Goal: Task Accomplishment & Management: Manage account settings

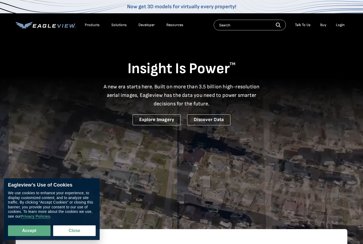
click at [342, 23] on div "Login" at bounding box center [340, 25] width 9 height 5
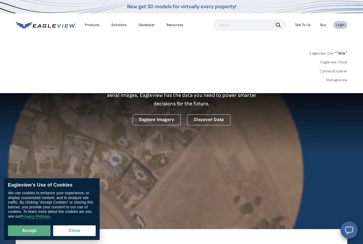
click at [344, 23] on div "Login" at bounding box center [340, 25] width 9 height 5
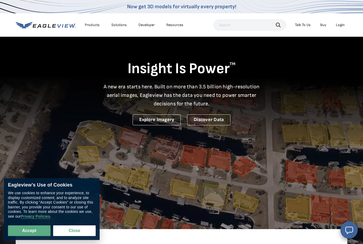
click at [341, 23] on div "Login" at bounding box center [340, 25] width 9 height 5
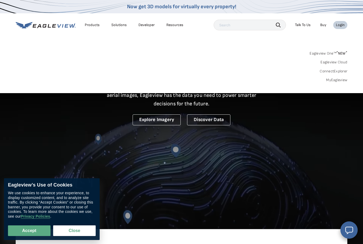
click at [340, 52] on span "* NEW *" at bounding box center [341, 53] width 11 height 5
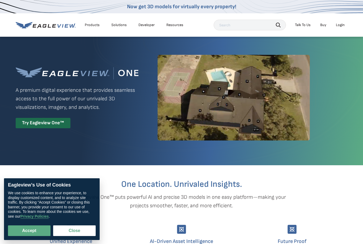
click at [341, 24] on div "Login" at bounding box center [340, 25] width 9 height 5
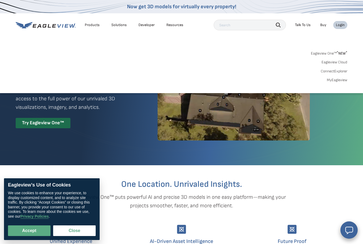
click at [340, 81] on link "MyEagleview" at bounding box center [337, 80] width 20 height 5
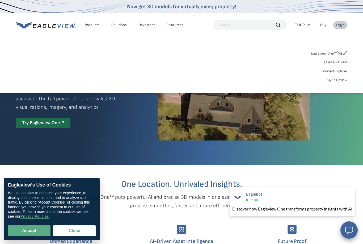
click at [339, 24] on div "Login" at bounding box center [340, 25] width 9 height 5
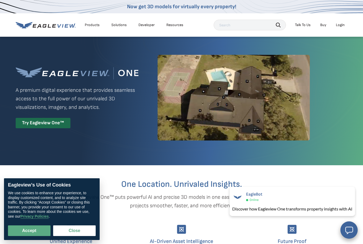
click at [343, 27] on div "Login" at bounding box center [340, 25] width 9 height 5
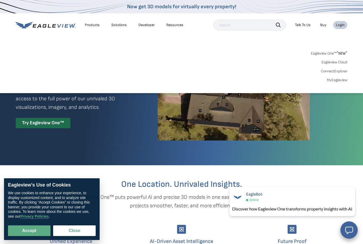
click at [347, 78] on link "MyEagleview" at bounding box center [337, 80] width 20 height 5
click at [342, 23] on div "Login" at bounding box center [340, 25] width 9 height 5
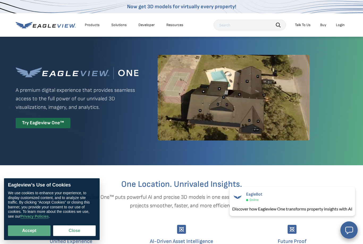
click at [343, 23] on div "Login" at bounding box center [340, 25] width 9 height 5
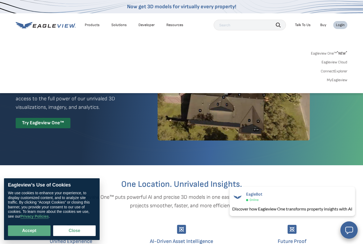
click at [343, 80] on link "MyEagleview" at bounding box center [337, 80] width 20 height 5
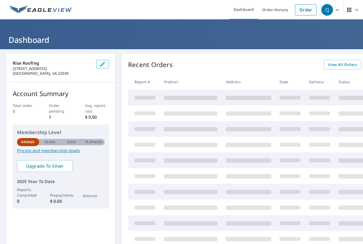
click at [106, 61] on button "button" at bounding box center [102, 64] width 13 height 9
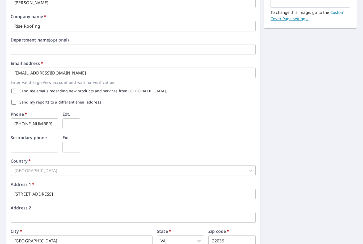
scroll to position [107, 0]
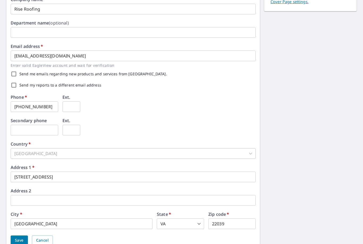
click at [123, 57] on input "collin@riseroofingva.com" at bounding box center [133, 55] width 245 height 11
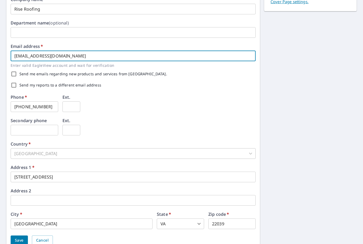
type input "[EMAIL_ADDRESS][DOMAIN_NAME]"
click at [140, 73] on label "Send me emails regarding new products and services from [GEOGRAPHIC_DATA]." at bounding box center [93, 74] width 148 height 4
click at [19, 73] on input "Send me emails regarding new products and services from [GEOGRAPHIC_DATA]." at bounding box center [13, 73] width 11 height 11
checkbox input "true"
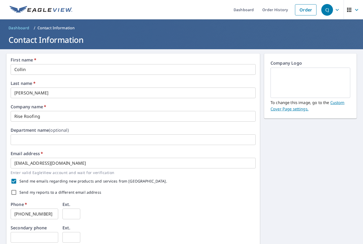
scroll to position [0, 0]
click at [321, 87] on img at bounding box center [310, 82] width 67 height 29
click at [336, 76] on img at bounding box center [310, 82] width 67 height 29
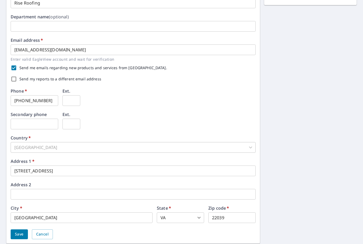
click at [17, 231] on span "Save" at bounding box center [19, 234] width 9 height 7
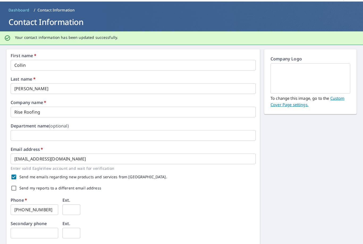
scroll to position [18, 0]
click at [332, 80] on img at bounding box center [310, 78] width 67 height 29
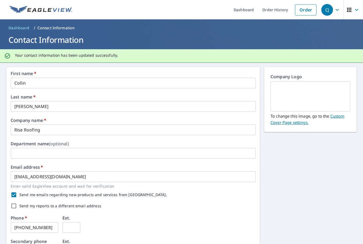
scroll to position [0, 0]
click at [343, 119] on link "Custom Cover Page settings." at bounding box center [308, 119] width 74 height 12
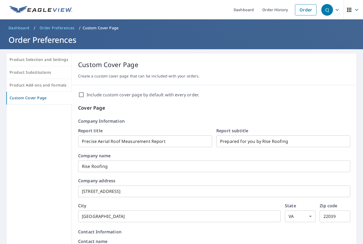
click at [329, 141] on input "Prepared for you by Rise Roofing" at bounding box center [283, 141] width 134 height 15
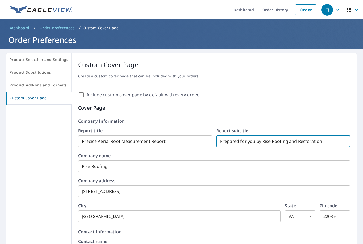
type input "Prepared for you by Rise Roofing and Restoration"
click at [184, 168] on input "Rise Roofing" at bounding box center [214, 166] width 272 height 15
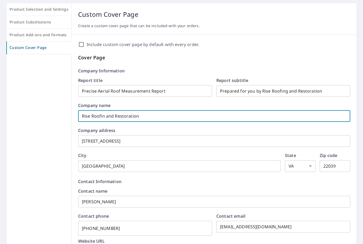
scroll to position [50, 0]
type input "Rise Roofin and Restoration"
click at [160, 167] on input "alexandria" at bounding box center [179, 165] width 202 height 15
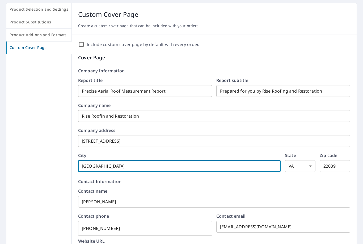
type input "Alexandria"
click at [221, 144] on input "8405 Richmond hwy ste d" at bounding box center [214, 140] width 272 height 15
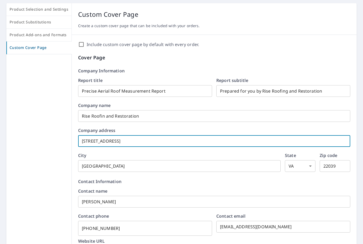
click at [119, 146] on input "8405 Richmond hwy ste D" at bounding box center [214, 140] width 272 height 15
click at [118, 144] on input "8405 Richmond hwy ste D" at bounding box center [214, 140] width 272 height 15
click at [127, 138] on input "[STREET_ADDRESS]" at bounding box center [214, 140] width 272 height 15
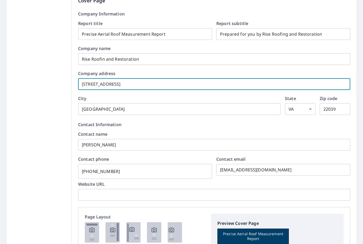
scroll to position [106, 0]
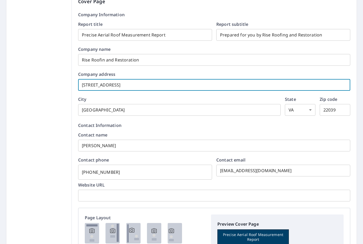
type input "[STREET_ADDRESS]"
click at [301, 168] on input "collin@riseroofingva.com" at bounding box center [283, 170] width 134 height 15
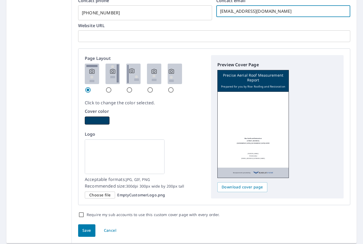
scroll to position [265, 0]
type input "collin@riseroofresto.com"
click at [104, 198] on span "Choose file" at bounding box center [99, 195] width 21 height 7
click at [0, 0] on input "Choose file EmptyCustomerLogo.png" at bounding box center [0, 0] width 0 height 0
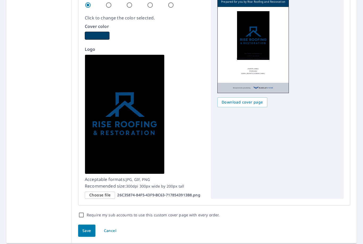
scroll to position [350, 0]
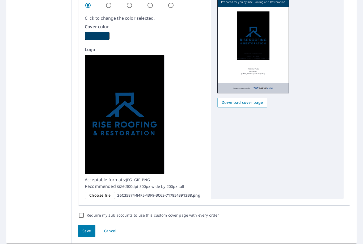
click at [184, 217] on label "Require my sub accounts to use this custom cover page with every order." at bounding box center [153, 215] width 133 height 6
click at [85, 217] on input "Require my sub accounts to use this custom cover page with every order." at bounding box center [81, 215] width 6 height 6
checkbox input "true"
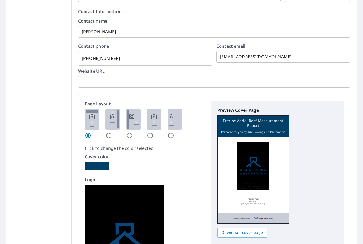
scroll to position [220, 0]
click at [114, 122] on img at bounding box center [112, 119] width 14 height 20
click at [112, 132] on input "radio" at bounding box center [108, 135] width 6 height 6
radio input "true"
checkbox input "true"
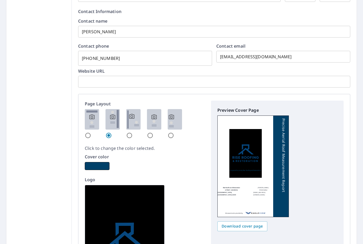
click at [137, 119] on img at bounding box center [133, 119] width 14 height 20
click at [133, 132] on input "radio" at bounding box center [129, 135] width 6 height 6
radio input "true"
checkbox input "true"
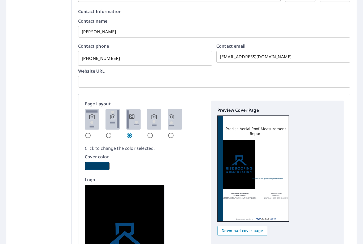
click at [156, 117] on img at bounding box center [154, 119] width 14 height 20
click at [153, 132] on input "radio" at bounding box center [150, 135] width 6 height 6
radio input "true"
checkbox input "true"
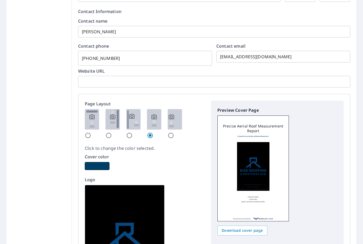
click at [172, 123] on img at bounding box center [175, 119] width 14 height 20
click at [172, 132] on input "radio" at bounding box center [171, 135] width 6 height 6
radio input "true"
checkbox input "true"
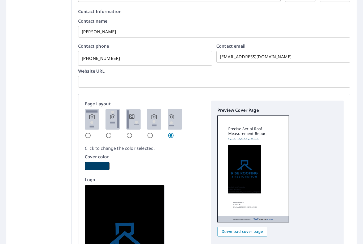
click at [102, 119] on div at bounding box center [145, 123] width 120 height 29
click at [90, 124] on img at bounding box center [92, 119] width 14 height 20
click at [90, 132] on input "radio" at bounding box center [88, 135] width 6 height 6
radio input "true"
checkbox input "true"
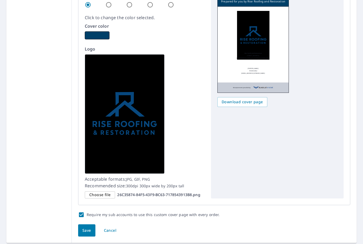
scroll to position [350, 0]
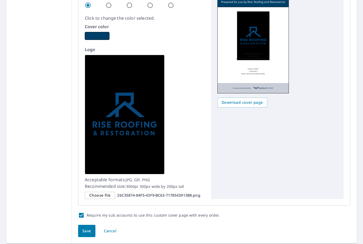
click at [99, 215] on label "Require my sub accounts to use this custom cover page with every order." at bounding box center [153, 215] width 133 height 6
click at [85, 215] on input "Require my sub accounts to use this custom cover page with every order." at bounding box center [81, 215] width 6 height 6
checkbox input "false"
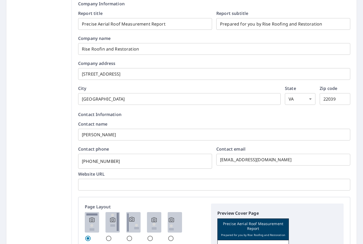
scroll to position [117, 0]
click at [159, 158] on input "703-505-6062" at bounding box center [145, 161] width 134 height 15
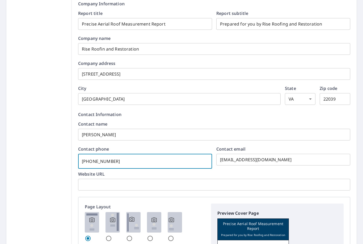
click at [159, 158] on input "703-505-6062" at bounding box center [145, 161] width 134 height 15
click at [175, 164] on input "703-505-6062" at bounding box center [145, 161] width 134 height 15
click at [175, 163] on input "703-505-6062" at bounding box center [145, 161] width 134 height 15
checkbox input "true"
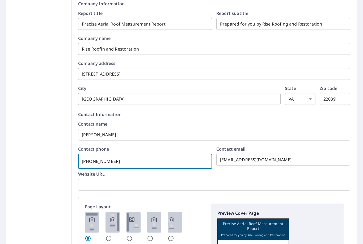
type input "703-505-"
checkbox input "true"
type input "703-505"
checkbox input "true"
type input "703-50"
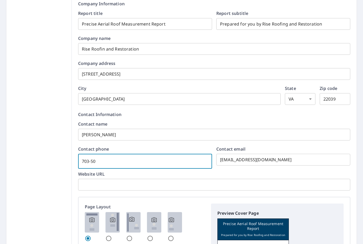
checkbox input "true"
type input "703-5"
checkbox input "true"
type input "703-"
checkbox input "true"
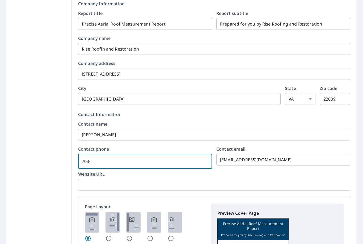
type input "703"
checkbox input "true"
type input "70"
checkbox input "true"
type input "7"
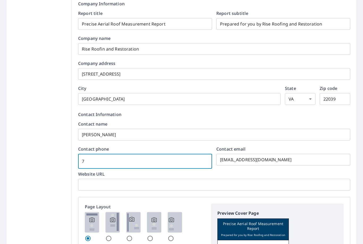
checkbox input "true"
click at [288, 185] on input "text" at bounding box center [214, 184] width 272 height 15
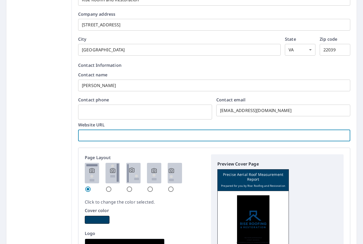
scroll to position [166, 0]
click at [277, 106] on input "collin@riseroofresto.com" at bounding box center [283, 110] width 134 height 15
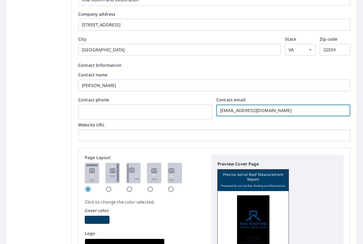
click at [290, 112] on input "collin@riseroofresto.com" at bounding box center [283, 110] width 134 height 15
checkbox input "true"
type input "collin@riseroofresto.co"
checkbox input "true"
type input "collin@riseroofresto.c"
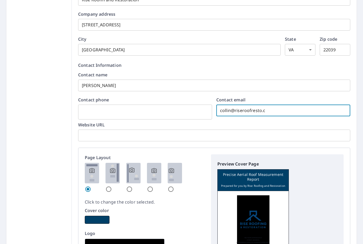
checkbox input "true"
type input "collin@riseroofresto."
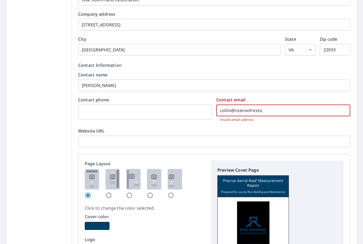
checkbox input "true"
type input "collin@riseroofresto"
checkbox input "true"
type input "collin@riseroofrest"
checkbox input "true"
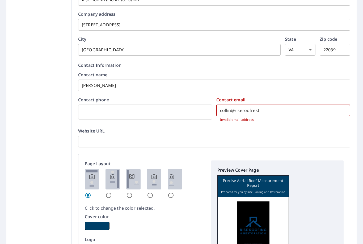
type input "collin@riseroofres"
checkbox input "true"
type input "collin@riseroofre"
checkbox input "true"
type input "collin@riseroofr"
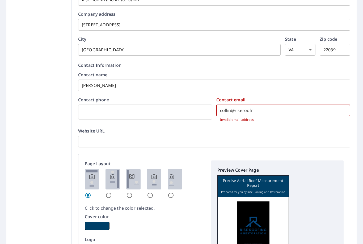
checkbox input "true"
type input "collin@riseroof"
checkbox input "true"
type input "collin@riseroo"
checkbox input "true"
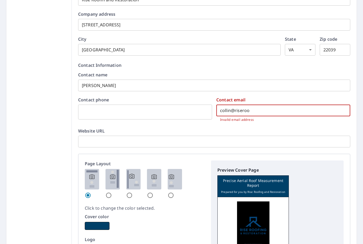
type input "collin@risero"
checkbox input "true"
type input "collin@riser"
checkbox input "true"
type input "collin@rise"
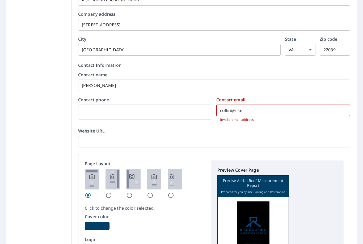
checkbox input "true"
type input "collin@ris"
checkbox input "true"
type input "collin@ri"
checkbox input "true"
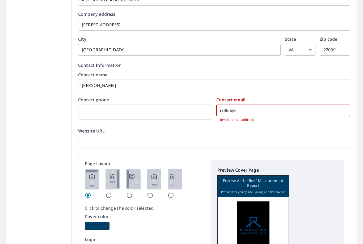
type input "collin@r"
checkbox input "true"
type input "collin@"
checkbox input "true"
type input "collin"
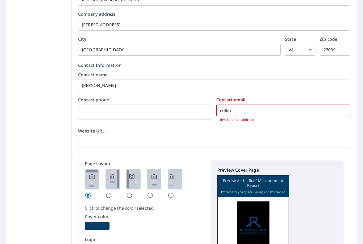
checkbox input "true"
type input "colli"
checkbox input "true"
type input "coll"
checkbox input "true"
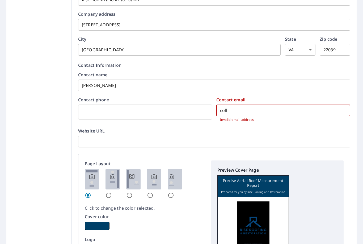
type input "col"
checkbox input "true"
type input "co"
checkbox input "true"
type input "c"
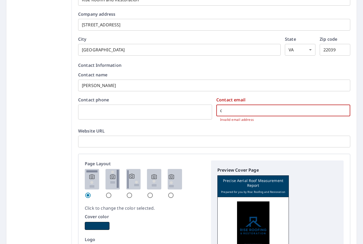
checkbox input "true"
click at [267, 141] on input "text" at bounding box center [214, 141] width 272 height 15
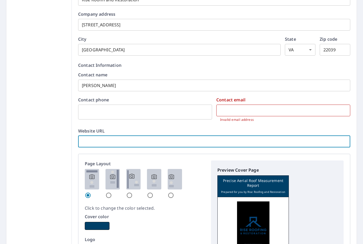
checkbox input "true"
type input "W"
checkbox input "true"
type input "Ww"
checkbox input "true"
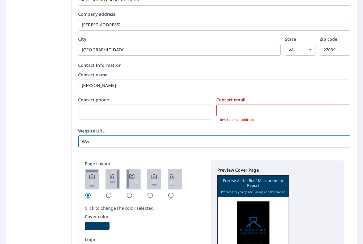
type input "Www"
checkbox input "true"
type input "Wwww"
checkbox input "true"
type input "www"
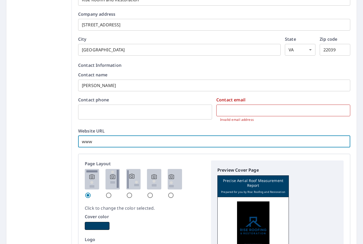
checkbox input "true"
type input "www."
checkbox input "true"
type input "www.r"
checkbox input "true"
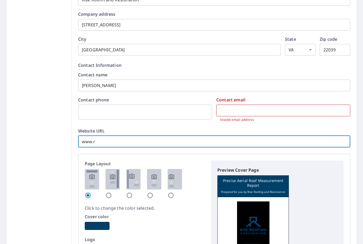
type input "www.ri"
checkbox input "true"
type input "www.ris"
checkbox input "true"
type input "www.rise"
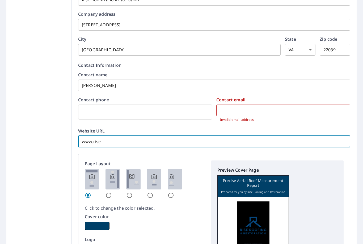
checkbox input "true"
type input "www.riser"
checkbox input "true"
type input "www.risero"
checkbox input "true"
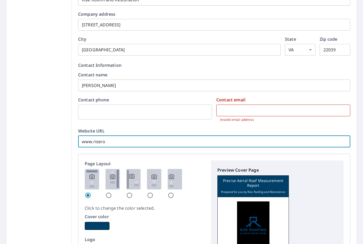
type input "www.riseroo"
checkbox input "true"
type input "www.riseroof"
checkbox input "true"
type input "www.riseroofr"
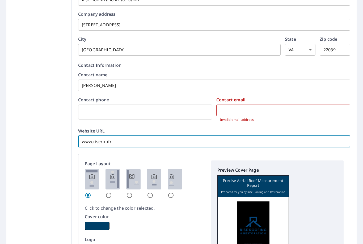
checkbox input "true"
type input "www.riseroofre"
checkbox input "true"
type input "www.riseroofres"
checkbox input "true"
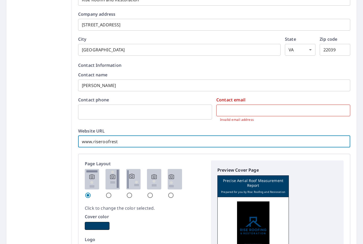
type input "www.riseroofresto"
checkbox input "true"
type input "www.riseroofresto."
checkbox input "true"
type input "www.riseroofresto.c"
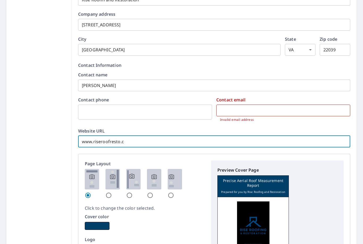
checkbox input "true"
type input "www.riseroofresto.co"
checkbox input "true"
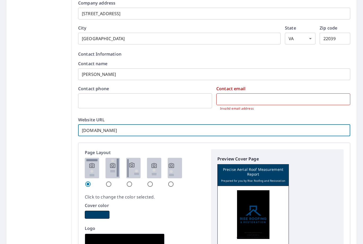
scroll to position [172, 0]
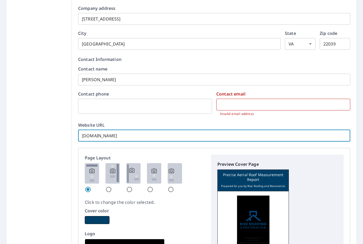
type input "www.riseroofresto.com"
click at [242, 83] on input "Collin Judy" at bounding box center [214, 79] width 272 height 15
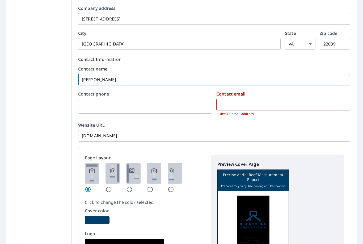
click at [241, 83] on input "Collin Judy" at bounding box center [214, 79] width 272 height 15
click at [240, 87] on input "Collin Judy" at bounding box center [214, 79] width 272 height 15
checkbox input "true"
type input "Collin Jud"
checkbox input "true"
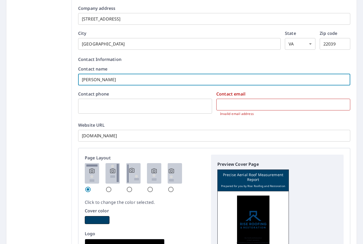
type input "Collin Ju"
checkbox input "true"
type input "Collin J"
checkbox input "true"
type input "Collin"
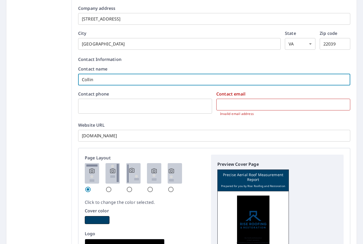
checkbox input "true"
type input "Collin"
checkbox input "true"
type input "Colli"
checkbox input "true"
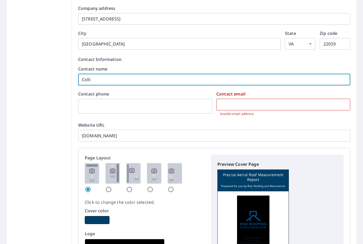
type input "Coll"
checkbox input "true"
type input "Col"
checkbox input "true"
type input "Co"
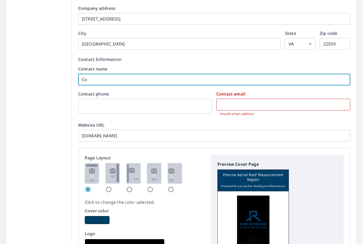
checkbox input "true"
type input "C"
checkbox input "true"
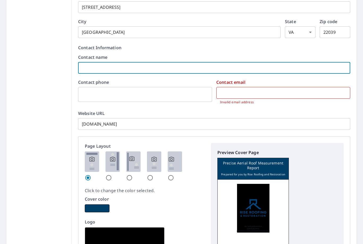
scroll to position [184, 0]
click at [189, 124] on input "www.riseroofresto.com" at bounding box center [214, 123] width 272 height 15
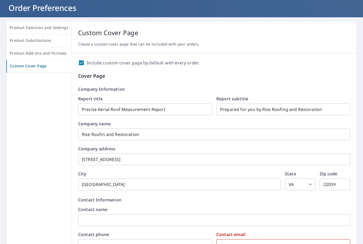
scroll to position [30, 0]
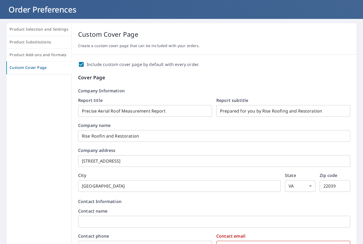
click at [107, 135] on input "Rise Roofin and Restoration" at bounding box center [214, 135] width 272 height 15
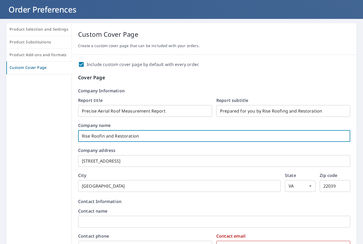
type input "Rise Roofing and Restoration"
checkbox input "true"
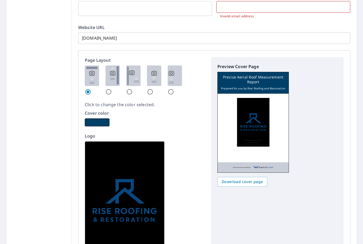
scroll to position [270, 0]
type input "Rise Roofing and Restoration"
click at [109, 89] on input "radio" at bounding box center [108, 91] width 6 height 6
radio input "true"
checkbox input "true"
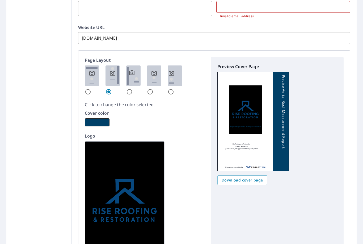
click at [130, 84] on img at bounding box center [133, 75] width 14 height 20
click at [130, 88] on input "radio" at bounding box center [129, 91] width 6 height 6
radio input "true"
checkbox input "true"
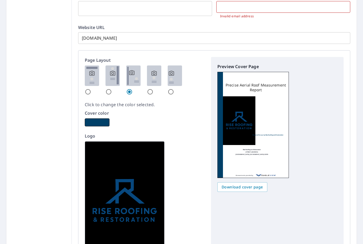
click at [94, 83] on img at bounding box center [92, 75] width 14 height 20
click at [91, 88] on input "radio" at bounding box center [88, 91] width 6 height 6
radio input "true"
checkbox input "true"
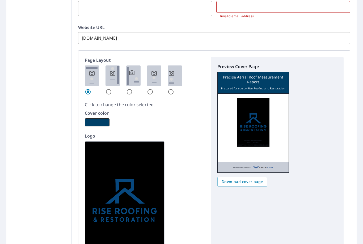
click at [111, 85] on img at bounding box center [112, 75] width 14 height 20
click at [111, 88] on input "radio" at bounding box center [108, 91] width 6 height 6
radio input "true"
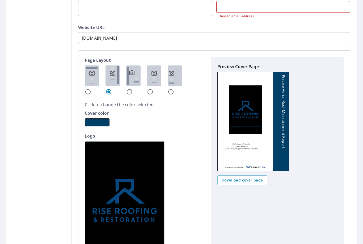
checkbox input "true"
click at [128, 85] on img at bounding box center [133, 75] width 14 height 20
click at [128, 88] on input "radio" at bounding box center [129, 91] width 6 height 6
radio input "true"
checkbox input "true"
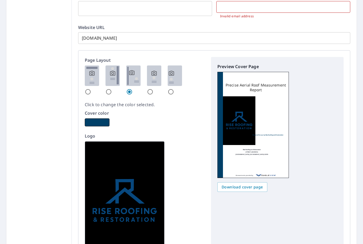
click at [153, 81] on img at bounding box center [154, 75] width 14 height 20
click at [153, 88] on input "radio" at bounding box center [150, 91] width 6 height 6
radio input "true"
checkbox input "true"
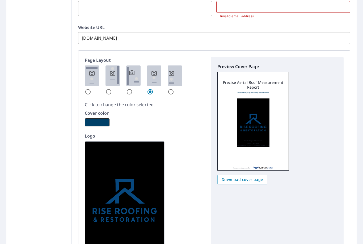
click at [173, 85] on img at bounding box center [175, 75] width 14 height 20
click at [173, 88] on input "radio" at bounding box center [171, 91] width 6 height 6
radio input "true"
checkbox input "true"
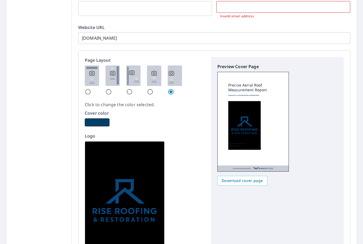
click at [107, 88] on input "radio" at bounding box center [108, 91] width 6 height 6
radio input "true"
checkbox input "true"
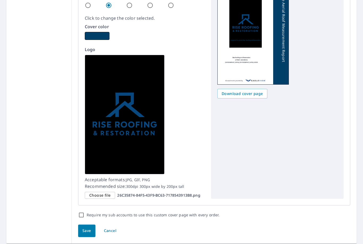
scroll to position [356, 0]
click at [79, 217] on input "Require my sub accounts to use this custom cover page with every order." at bounding box center [81, 215] width 6 height 6
checkbox input "true"
click at [87, 230] on span "Save" at bounding box center [86, 230] width 9 height 7
checkbox input "true"
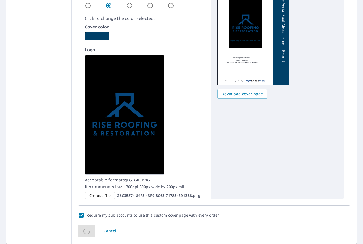
scroll to position [0, 0]
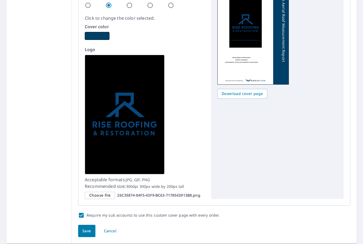
click at [86, 227] on span "Save" at bounding box center [86, 230] width 9 height 7
checkbox input "true"
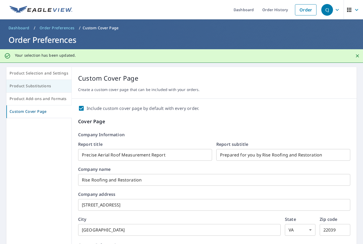
click at [20, 88] on span "Product Substitutions" at bounding box center [39, 86] width 59 height 7
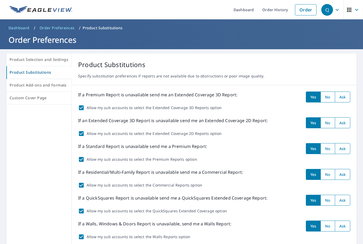
click at [329, 7] on div "CJ" at bounding box center [327, 10] width 12 height 12
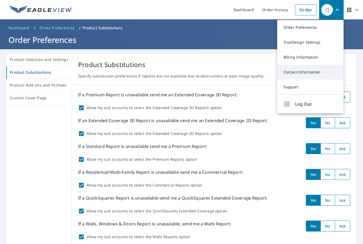
click at [308, 72] on link "Contact Information" at bounding box center [310, 72] width 66 height 15
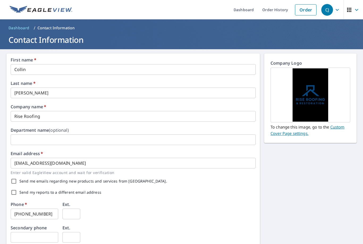
click at [352, 10] on icon "button" at bounding box center [349, 10] width 6 height 6
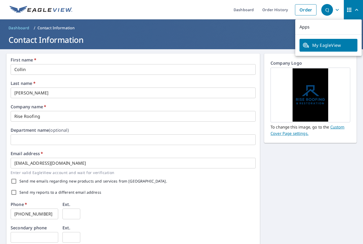
click at [331, 27] on p "Apps" at bounding box center [328, 26] width 66 height 15
click at [321, 48] on span "My EagleView" at bounding box center [329, 45] width 52 height 6
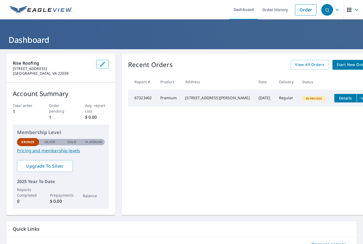
click at [46, 140] on p "Silver" at bounding box center [49, 142] width 11 height 5
click at [99, 60] on button "button" at bounding box center [102, 64] width 13 height 9
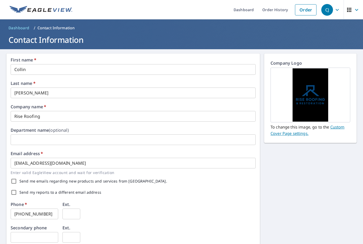
click at [166, 124] on div "First name   * Collin ​ Last name   * Judy ​ Company name   * Rise Roofing ​ De…" at bounding box center [133, 205] width 245 height 294
click at [171, 121] on input "Rise Roofing" at bounding box center [133, 116] width 245 height 11
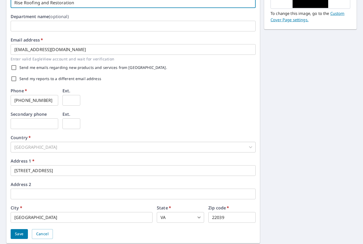
scroll to position [113, 0]
type input "Rise Roofing and Restoration"
click at [14, 218] on input "alexandria" at bounding box center [82, 217] width 142 height 11
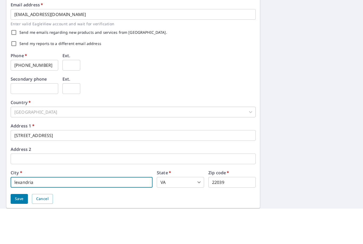
scroll to position [17, 0]
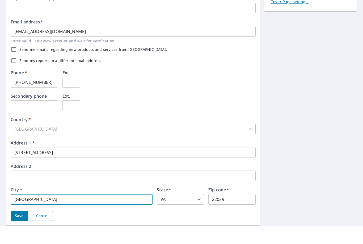
type input "[GEOGRAPHIC_DATA]"
click at [100, 165] on input "8405 Richmond hwy ste d" at bounding box center [133, 170] width 245 height 11
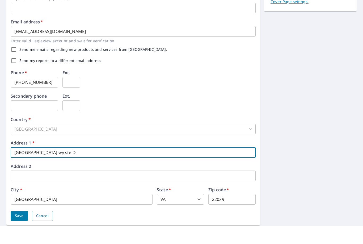
type input "[STREET_ADDRESS]"
click at [18, 231] on span "Save" at bounding box center [19, 234] width 9 height 7
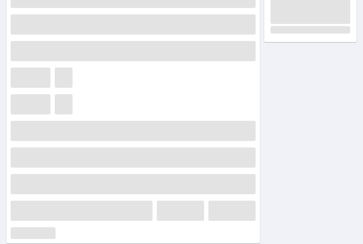
scroll to position [0, 0]
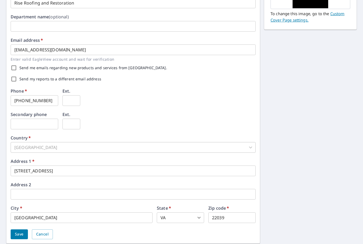
click at [16, 233] on span "Save" at bounding box center [19, 234] width 9 height 7
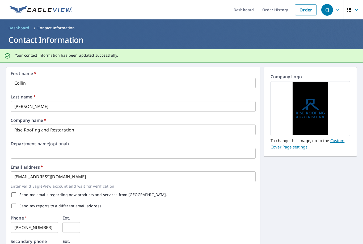
click at [328, 12] on div "CJ" at bounding box center [327, 10] width 12 height 12
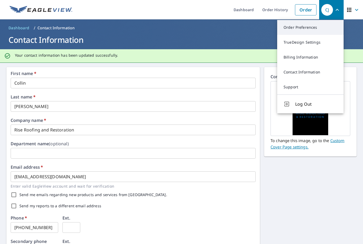
click at [315, 26] on link "Order Preferences" at bounding box center [310, 27] width 66 height 15
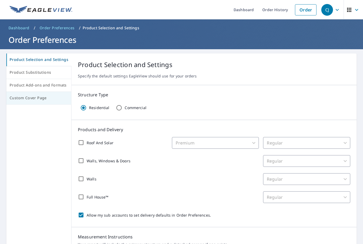
click at [28, 100] on span "Custom Cover Page" at bounding box center [39, 98] width 58 height 7
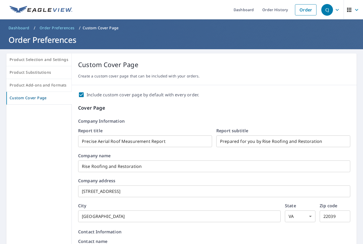
click at [328, 11] on div "CJ" at bounding box center [327, 10] width 12 height 12
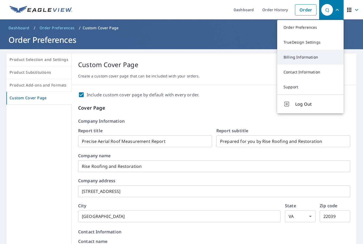
click at [306, 58] on link "Billing Information" at bounding box center [310, 57] width 66 height 15
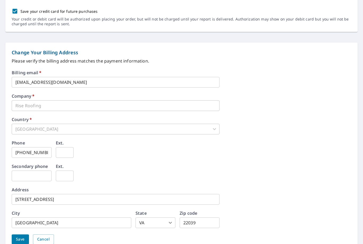
scroll to position [182, 0]
click at [204, 91] on div "Billing email   * collin@riseroofingva.com ​ Company   * Rise Roofing ​ Country…" at bounding box center [182, 160] width 340 height 180
click at [99, 85] on input "collin@riseroofingva.com" at bounding box center [116, 82] width 208 height 11
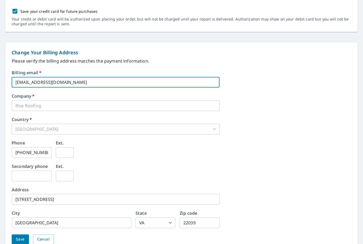
type input "[EMAIL_ADDRESS][DOMAIN_NAME]"
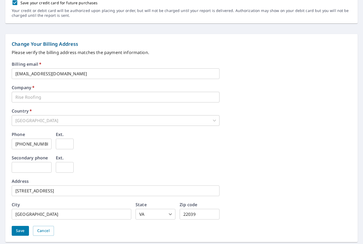
scroll to position [190, 0]
click at [17, 212] on input "alexandria" at bounding box center [72, 214] width 120 height 11
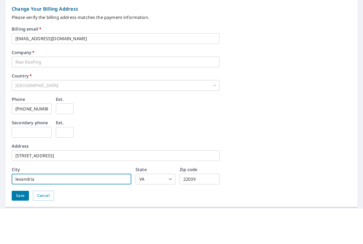
scroll to position [17, 0]
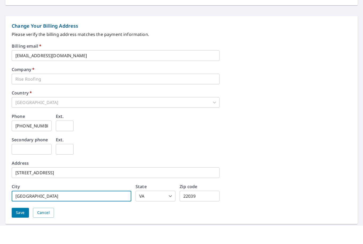
type input "[GEOGRAPHIC_DATA]"
click at [98, 185] on input "8405 Richmond hwy ste d" at bounding box center [116, 190] width 208 height 11
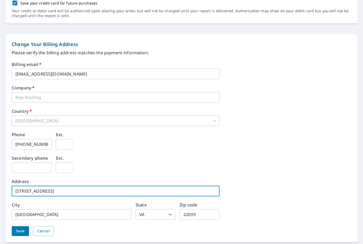
scroll to position [0, 0]
type input "[STREET_ADDRESS]"
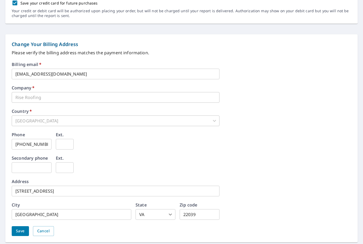
click at [23, 233] on span "Save" at bounding box center [20, 230] width 9 height 7
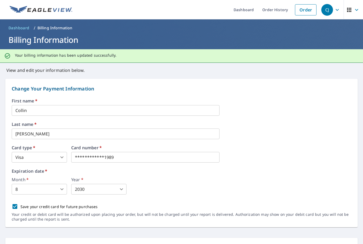
click at [335, 9] on icon "button" at bounding box center [337, 10] width 6 height 6
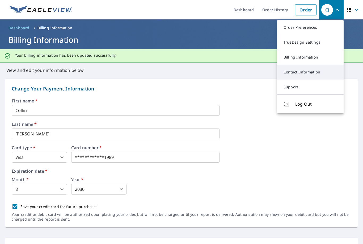
click at [315, 70] on link "Contact Information" at bounding box center [310, 72] width 66 height 15
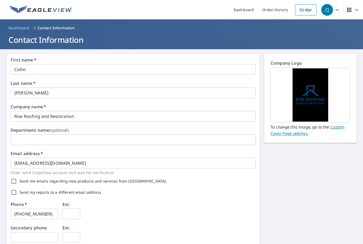
click at [343, 18] on button "CJ" at bounding box center [331, 9] width 24 height 19
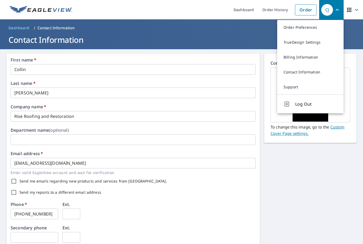
click at [355, 11] on icon "button" at bounding box center [356, 10] width 6 height 6
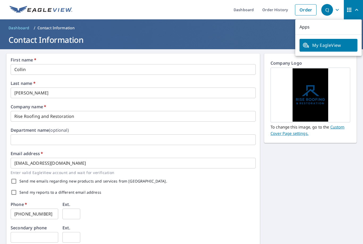
click at [332, 9] on div "CJ" at bounding box center [327, 10] width 12 height 12
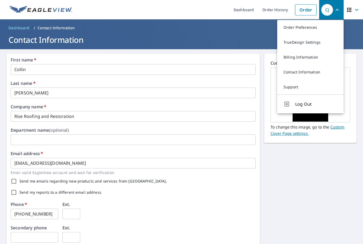
click at [328, 12] on div "CJ" at bounding box center [327, 10] width 12 height 12
click at [303, 70] on link "Contact Information" at bounding box center [310, 72] width 66 height 15
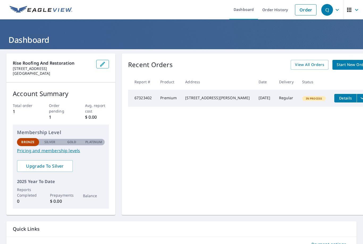
scroll to position [5, 0]
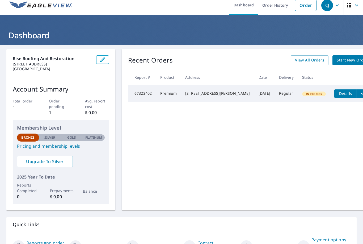
click at [103, 62] on icon "button" at bounding box center [102, 59] width 6 height 6
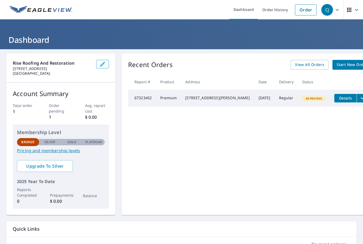
click at [330, 11] on div "CJ" at bounding box center [327, 10] width 12 height 12
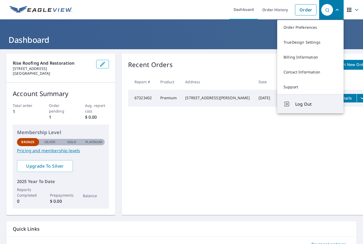
click at [301, 105] on span "Log Out" at bounding box center [316, 104] width 42 height 6
